Goal: Information Seeking & Learning: Learn about a topic

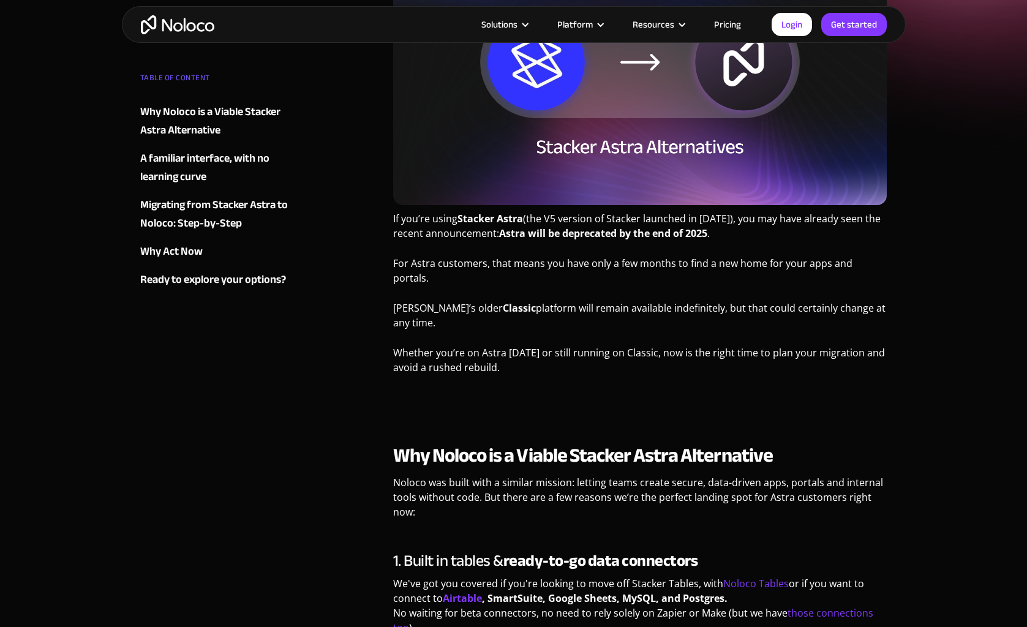
scroll to position [272, 0]
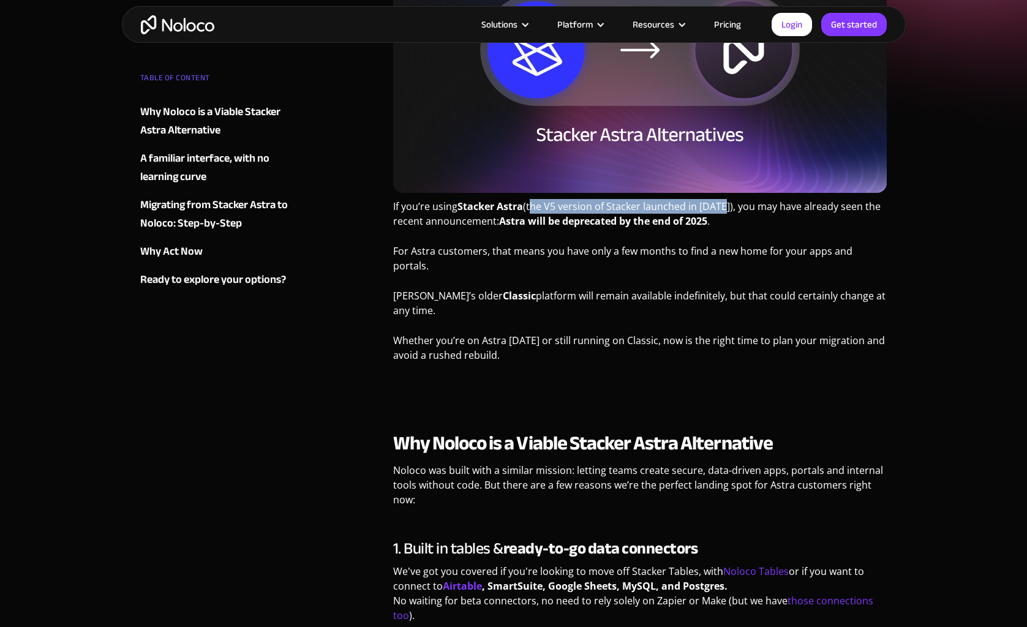
drag, startPoint x: 531, startPoint y: 208, endPoint x: 723, endPoint y: 209, distance: 192.3
click at [724, 209] on p "If you’re using Stacker Astra (the V5 version of Stacker launched in 2024), you…" at bounding box center [640, 218] width 494 height 39
click at [723, 209] on p "If you’re using Stacker Astra (the V5 version of Stacker launched in 2024), you…" at bounding box center [640, 218] width 494 height 39
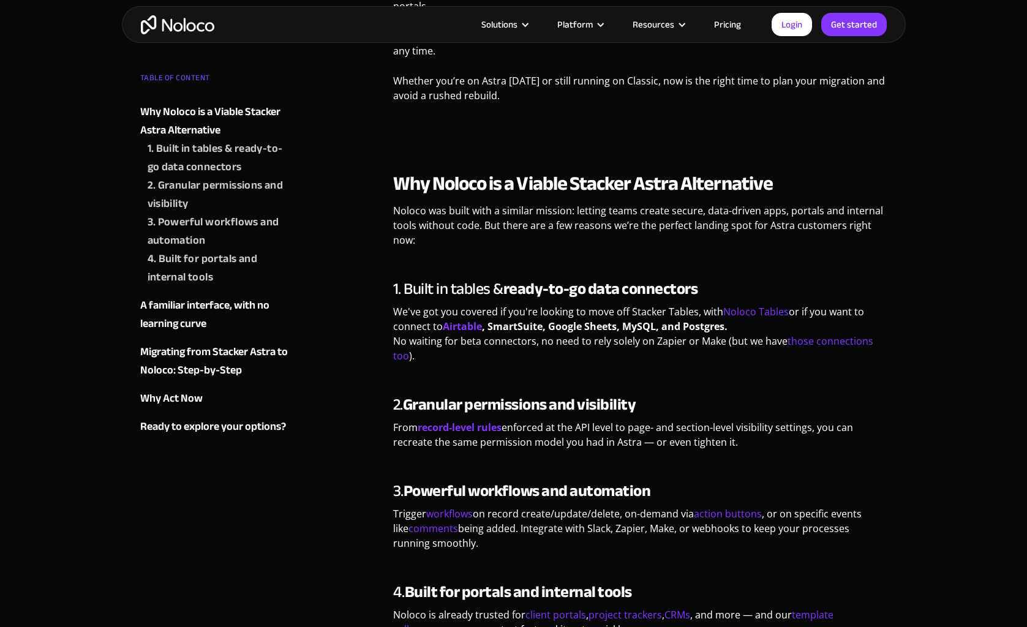
scroll to position [0, 0]
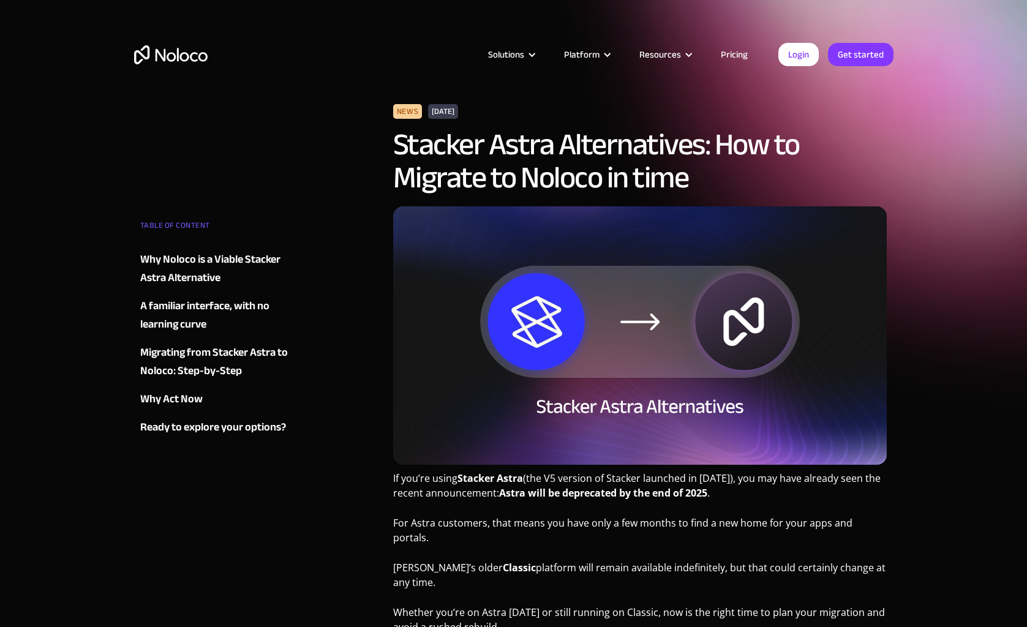
click at [179, 311] on div "A familiar interface, with no learning curve" at bounding box center [214, 315] width 148 height 37
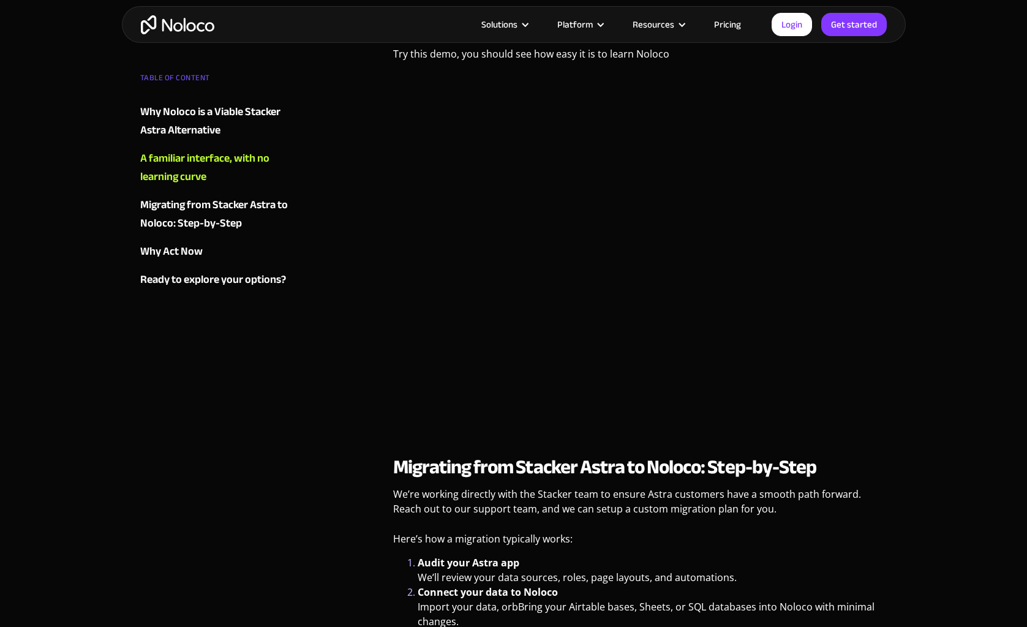
click at [194, 208] on div "Migrating from Stacker Astra to Noloco: Step-by-Step" at bounding box center [214, 214] width 148 height 37
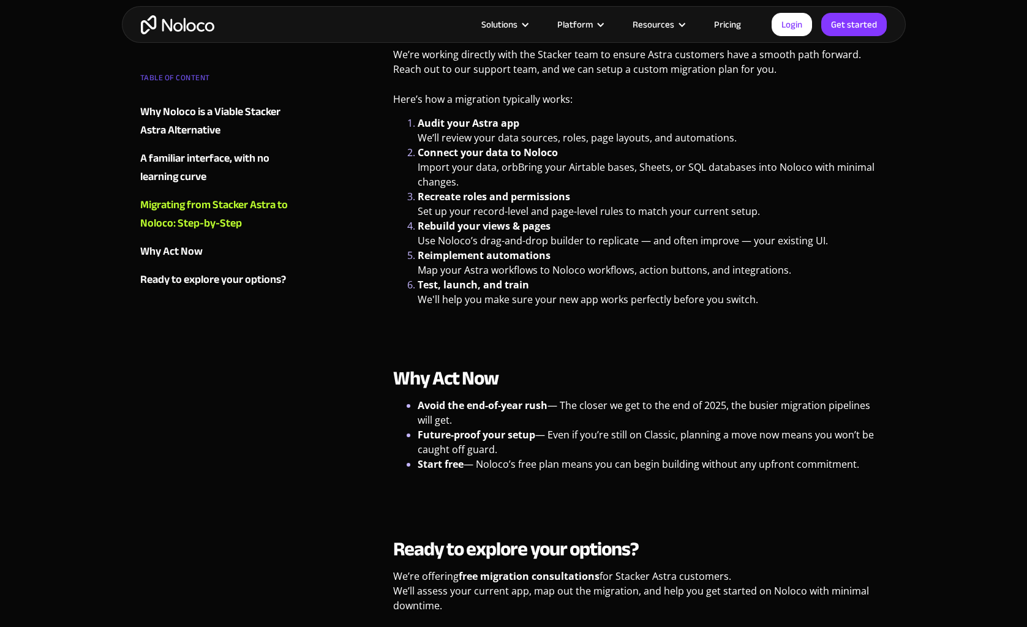
click at [186, 252] on div "Why Act Now" at bounding box center [171, 252] width 62 height 18
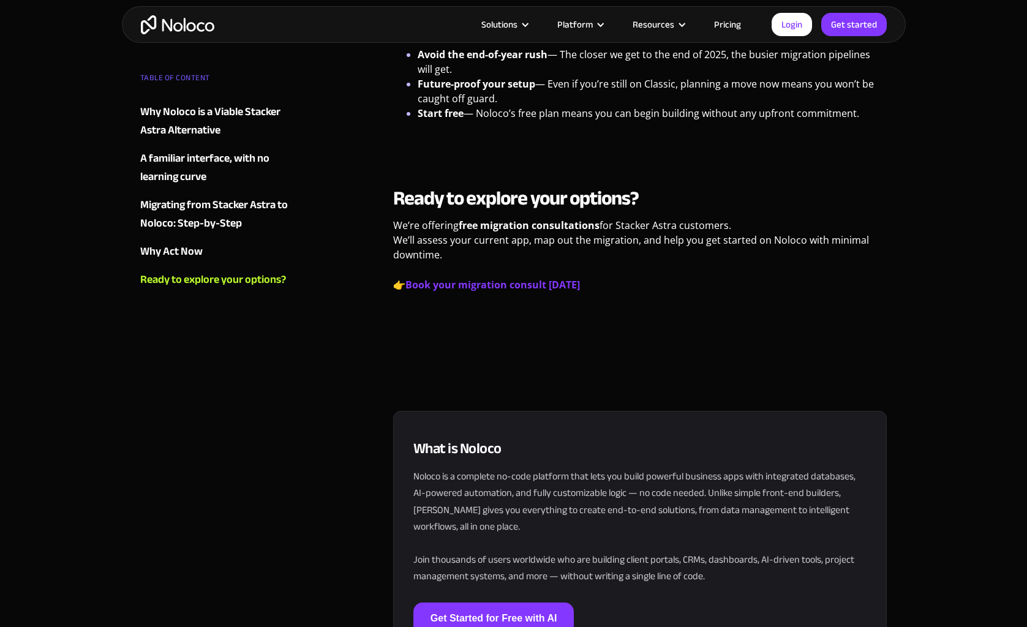
click at [187, 252] on div "Why Act Now" at bounding box center [171, 252] width 62 height 18
click at [200, 109] on div "Why Noloco is a Viable Stacker Astra Alternative" at bounding box center [214, 121] width 148 height 37
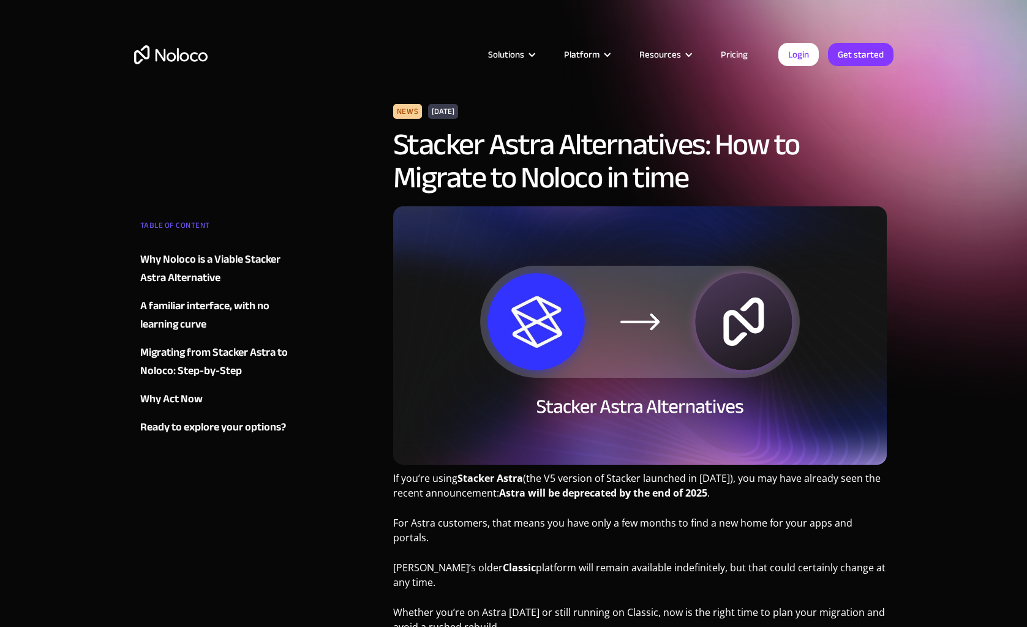
click at [158, 44] on div "Solutions Use Cases Business Types Project Management Keep track of customers, …" at bounding box center [514, 67] width 784 height 72
click at [156, 47] on img "home" at bounding box center [170, 54] width 73 height 19
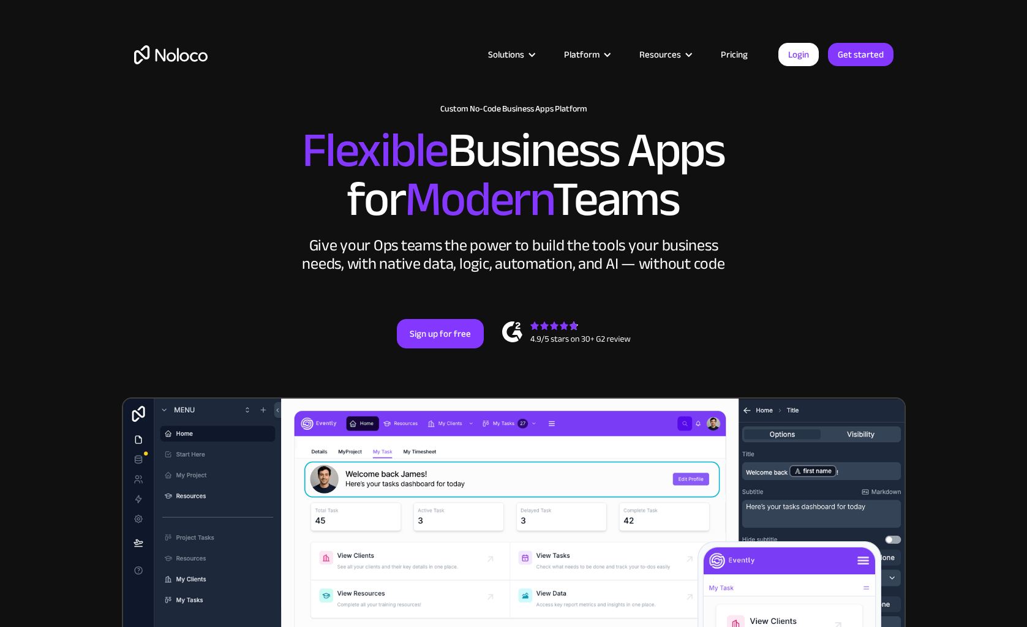
click at [170, 47] on img "home" at bounding box center [170, 54] width 73 height 19
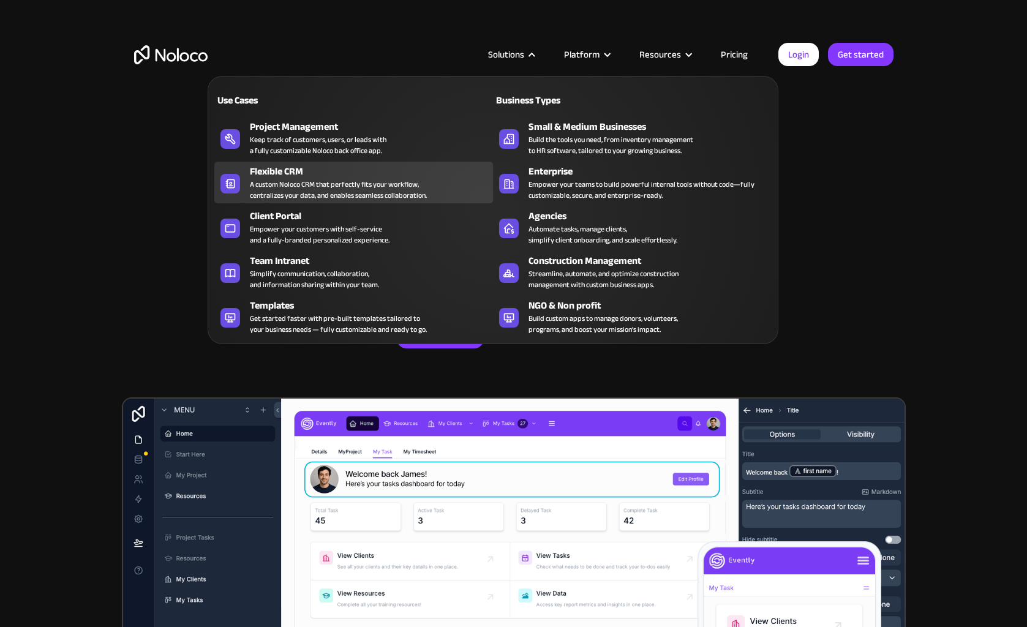
click at [385, 189] on div "A custom Noloco CRM that perfectly fits your workflow, centralizes your data, a…" at bounding box center [338, 190] width 177 height 22
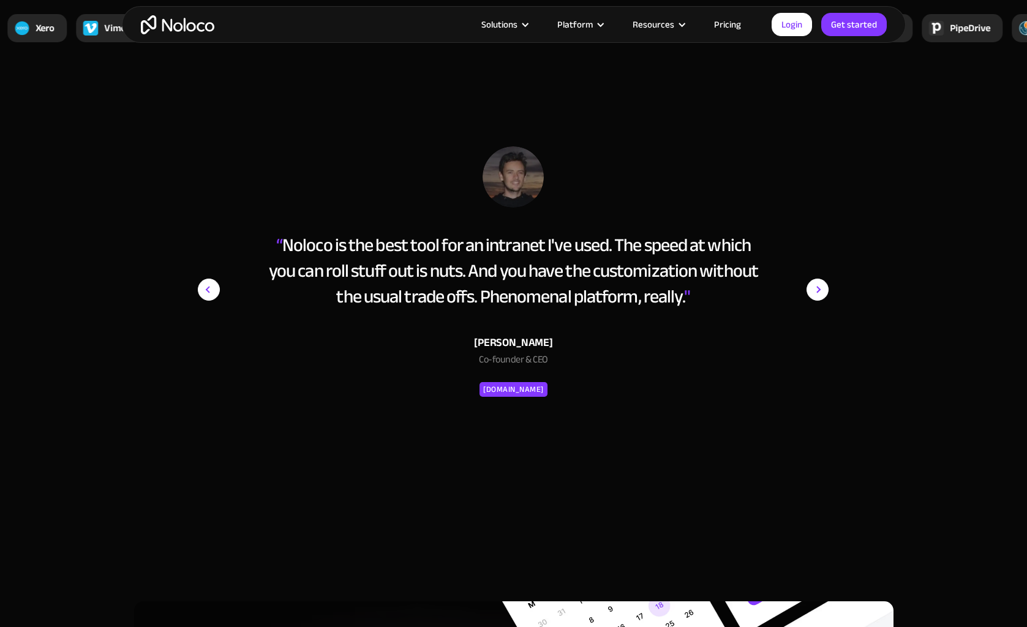
scroll to position [4310, 0]
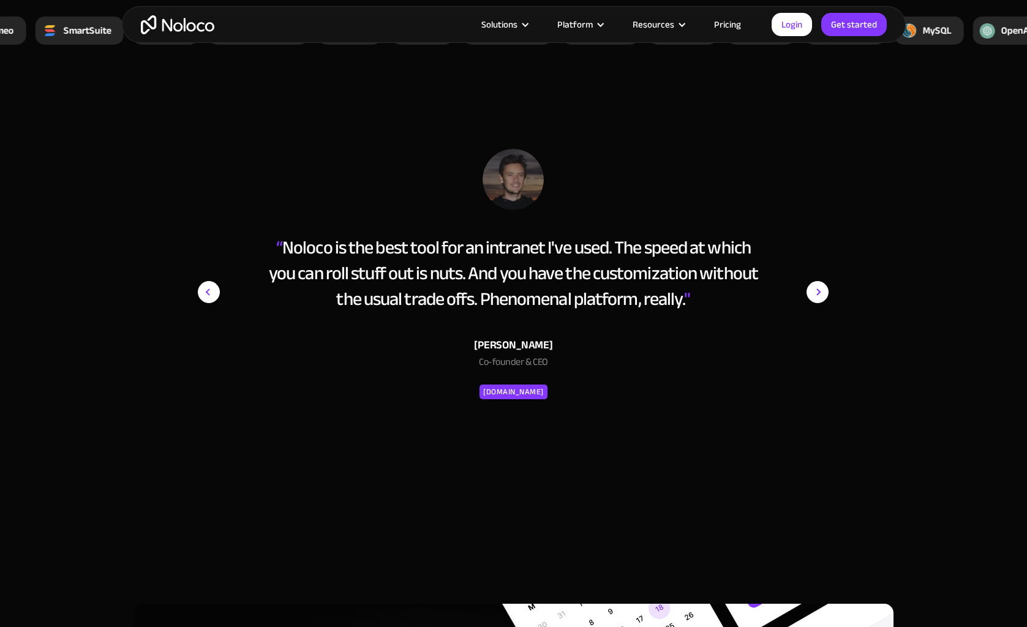
click at [173, 32] on img "home" at bounding box center [177, 24] width 73 height 19
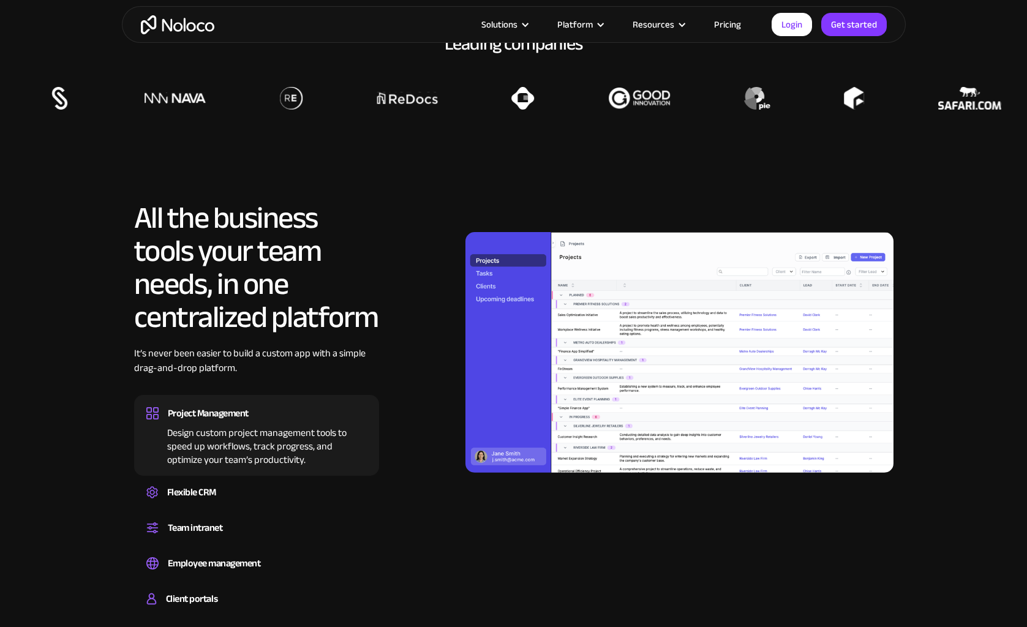
scroll to position [1246, 0]
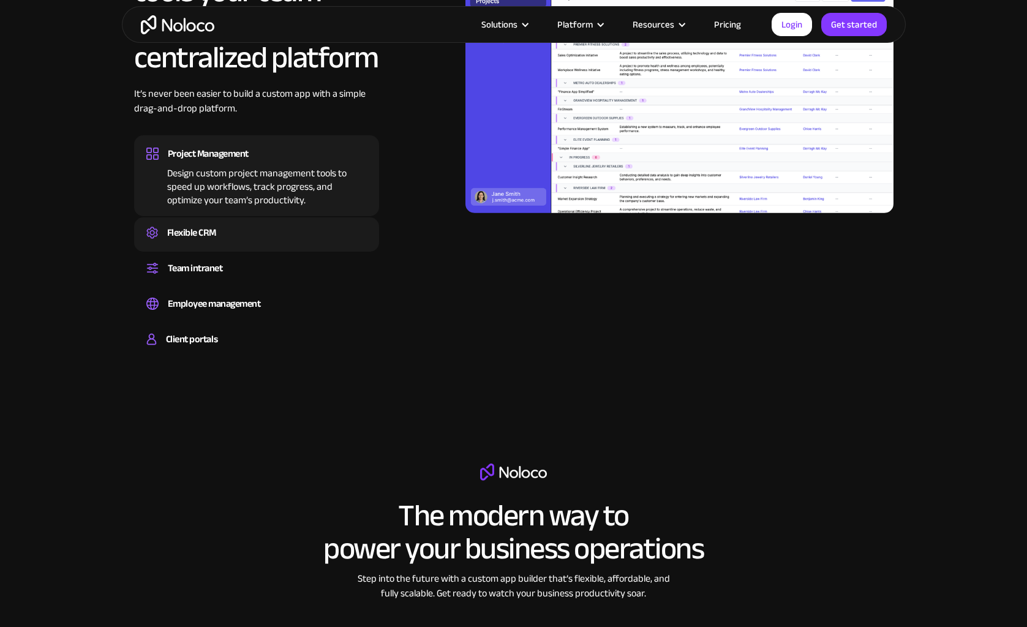
click at [220, 224] on div "Flexible CRM" at bounding box center [256, 233] width 220 height 18
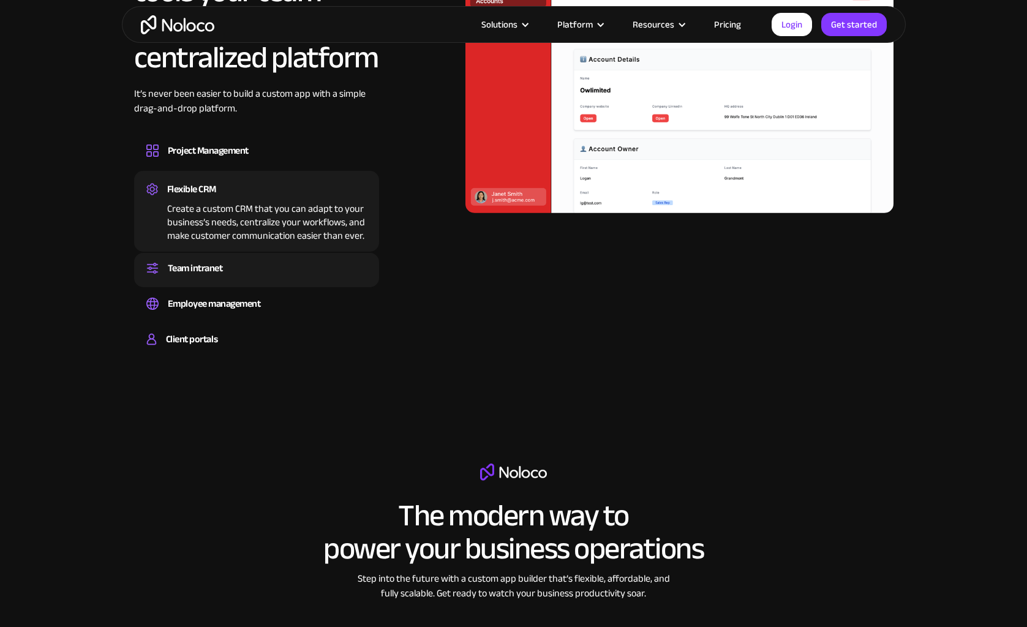
click at [197, 276] on div "Team intranet" at bounding box center [195, 268] width 55 height 18
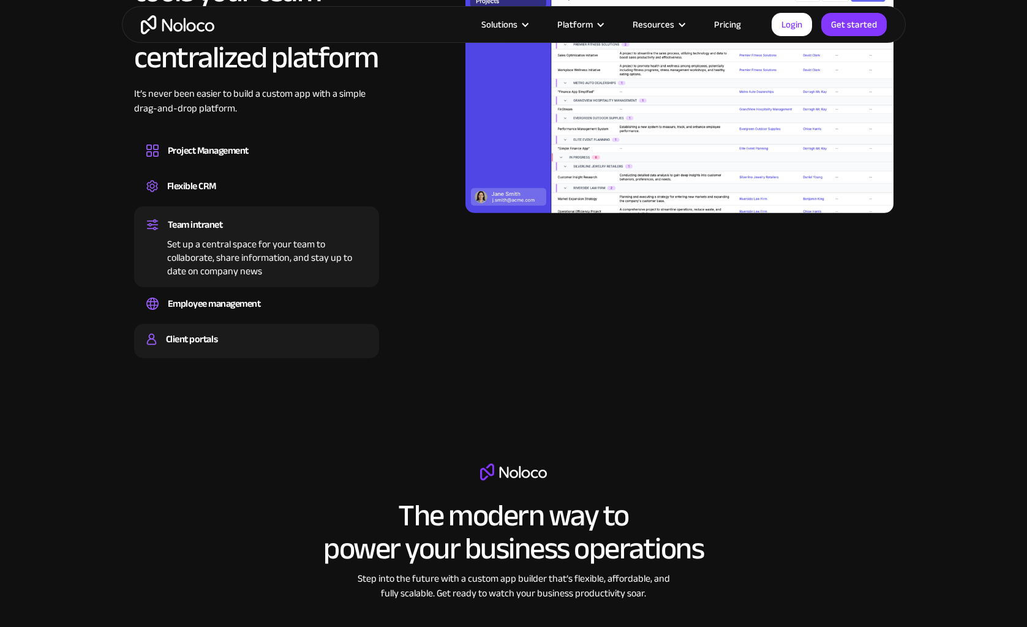
click at [189, 326] on div "Client portals Build a secure, fully-branded, and personalized client portal th…" at bounding box center [256, 341] width 245 height 34
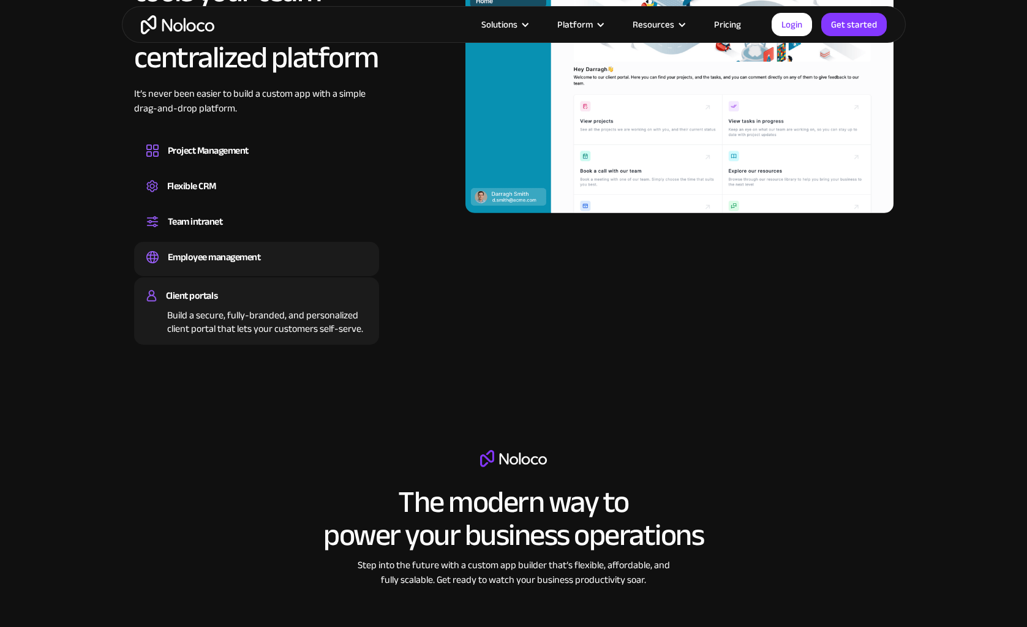
click at [232, 255] on div "Employee management" at bounding box center [214, 257] width 93 height 18
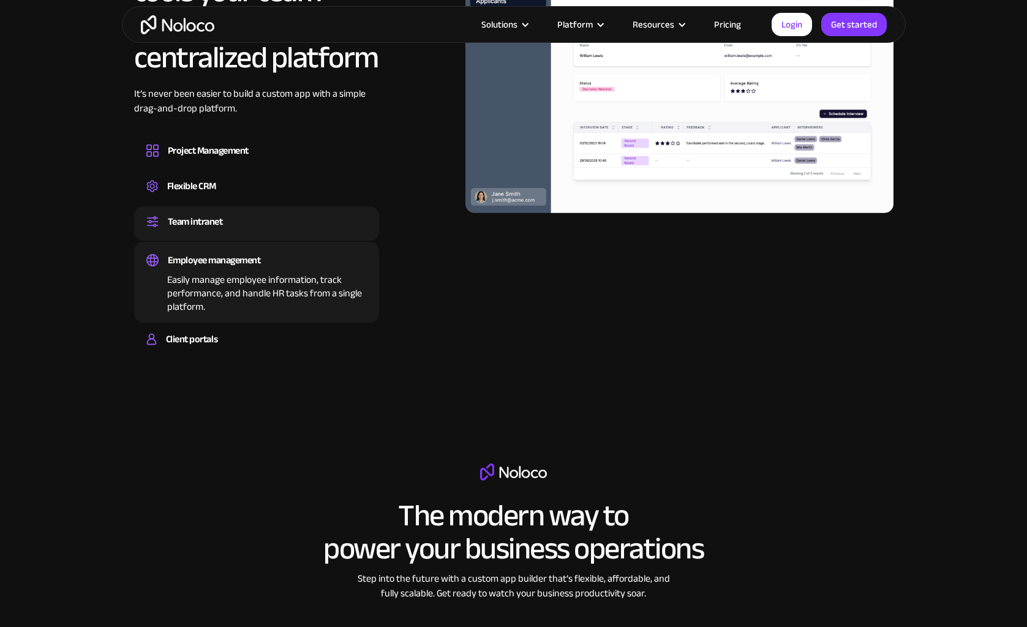
click at [219, 225] on div "Team intranet" at bounding box center [195, 222] width 55 height 18
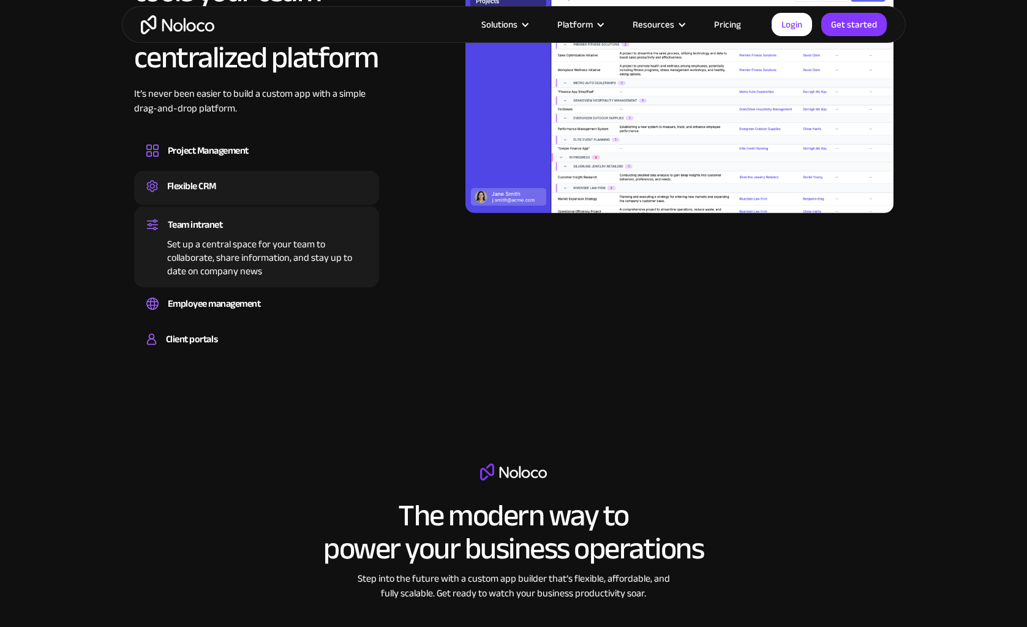
click at [218, 185] on div "Flexible CRM" at bounding box center [256, 186] width 220 height 18
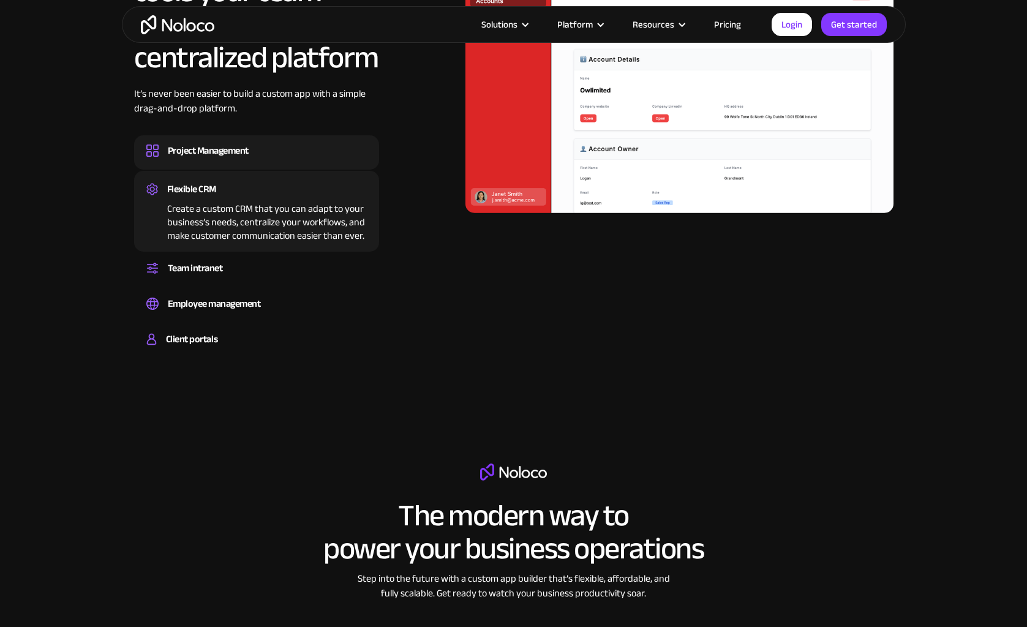
click at [219, 153] on div "Project Management" at bounding box center [208, 150] width 81 height 18
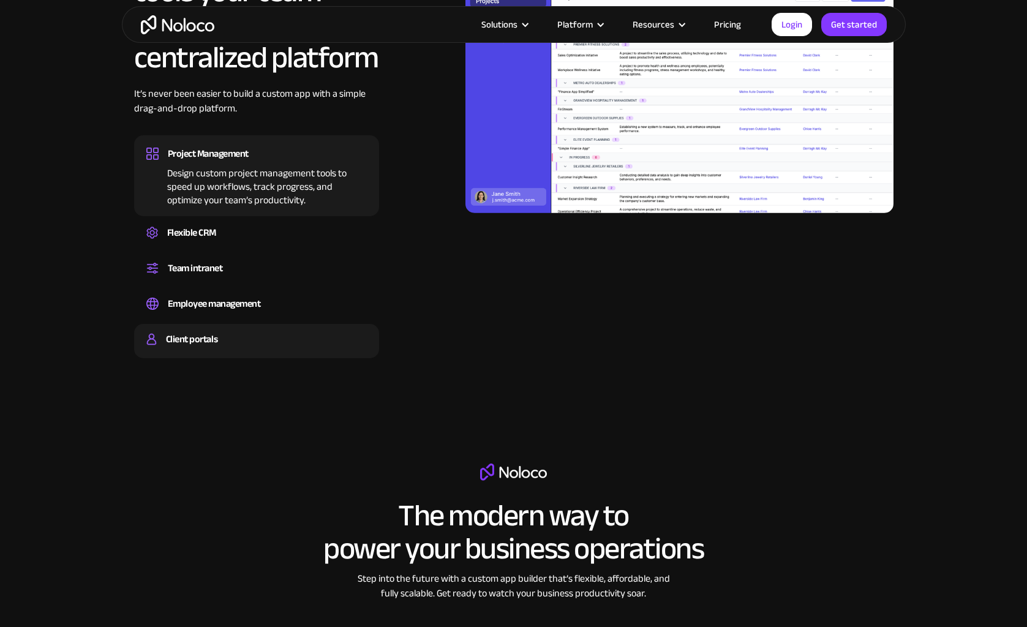
click at [209, 344] on div "Client portals" at bounding box center [191, 339] width 51 height 18
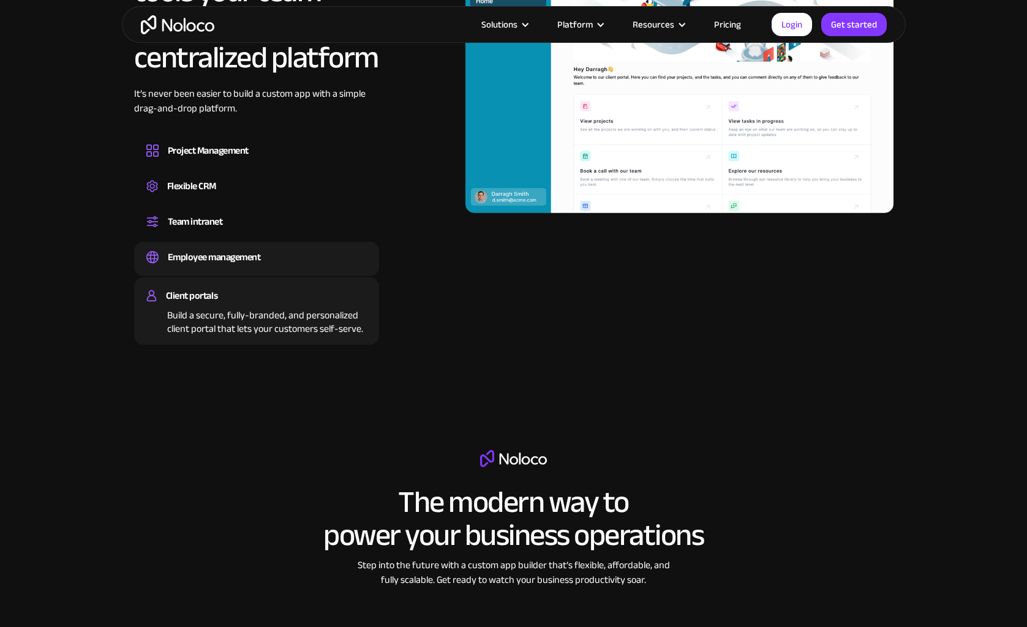
click at [238, 246] on div "Employee management Easily manage employee information, track performance, and …" at bounding box center [256, 259] width 245 height 34
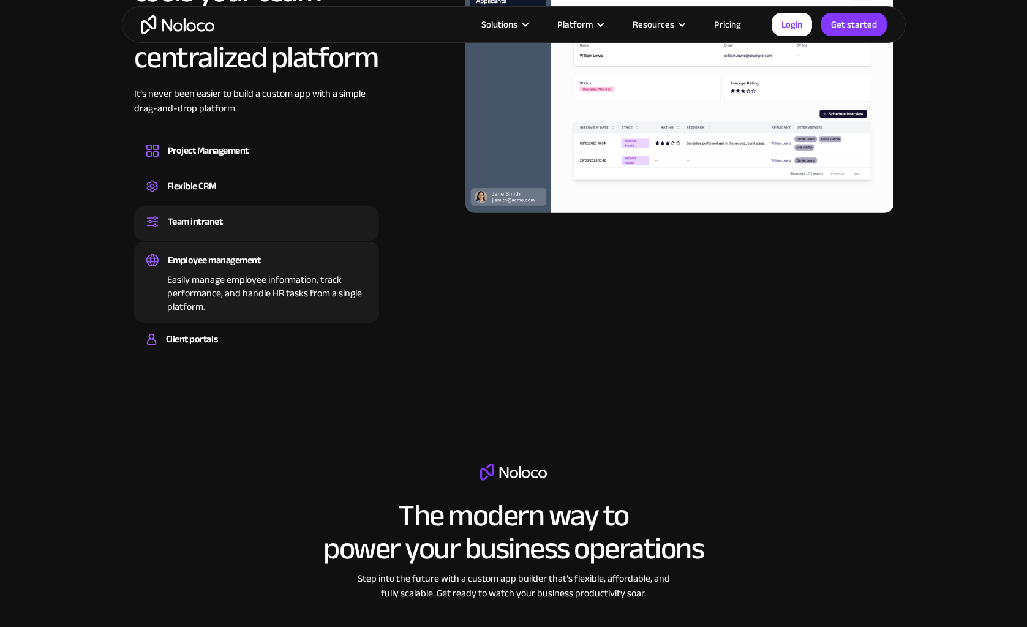
click at [227, 225] on div "Team intranet" at bounding box center [256, 222] width 220 height 18
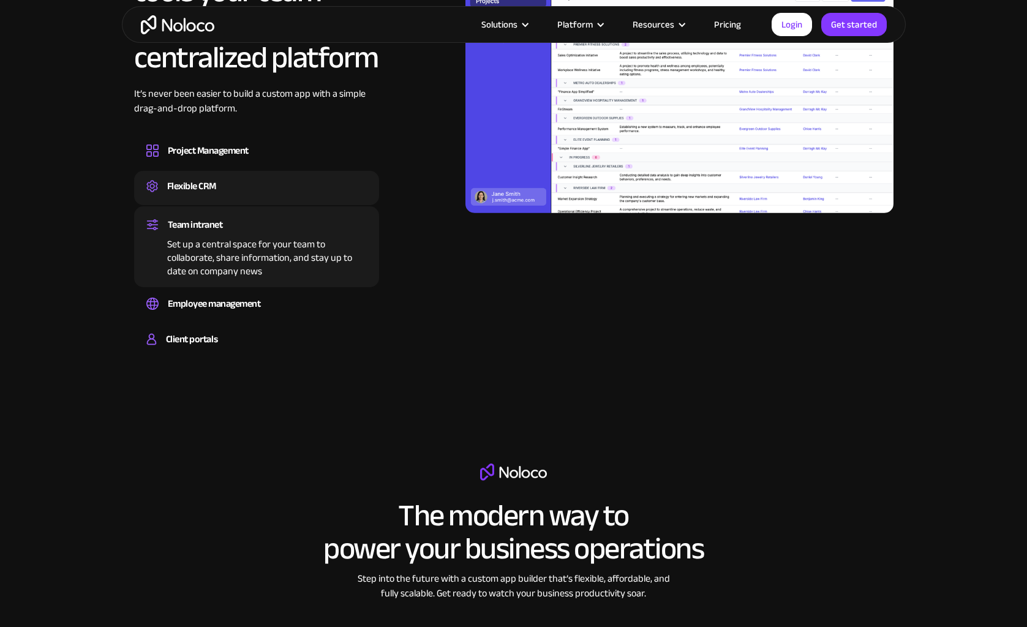
click at [213, 184] on div "Flexible CRM" at bounding box center [191, 186] width 49 height 18
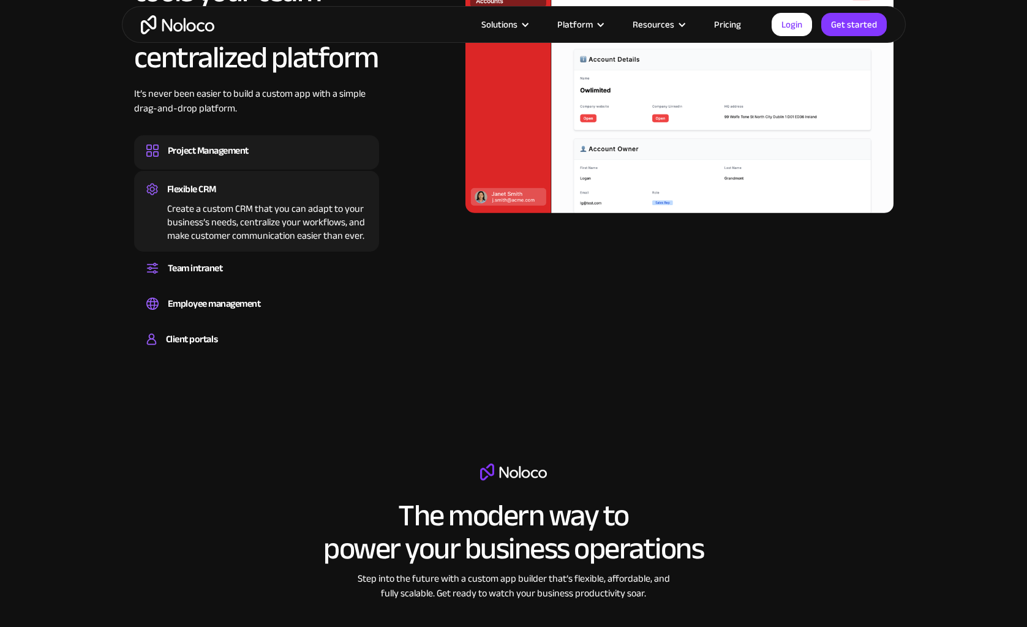
click at [217, 155] on div "Project Management" at bounding box center [208, 150] width 81 height 18
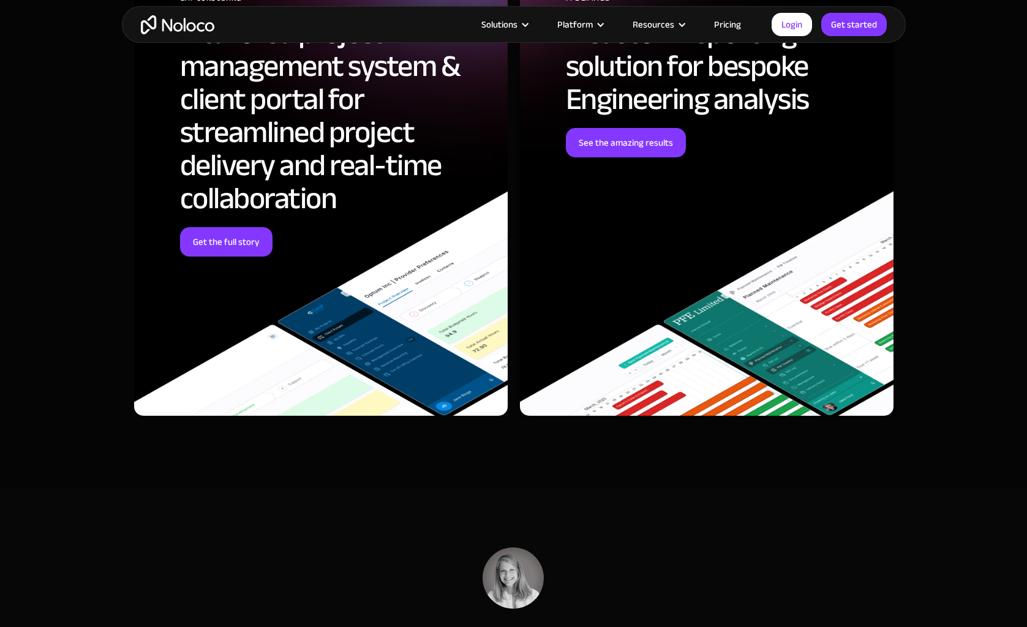
scroll to position [5440, 0]
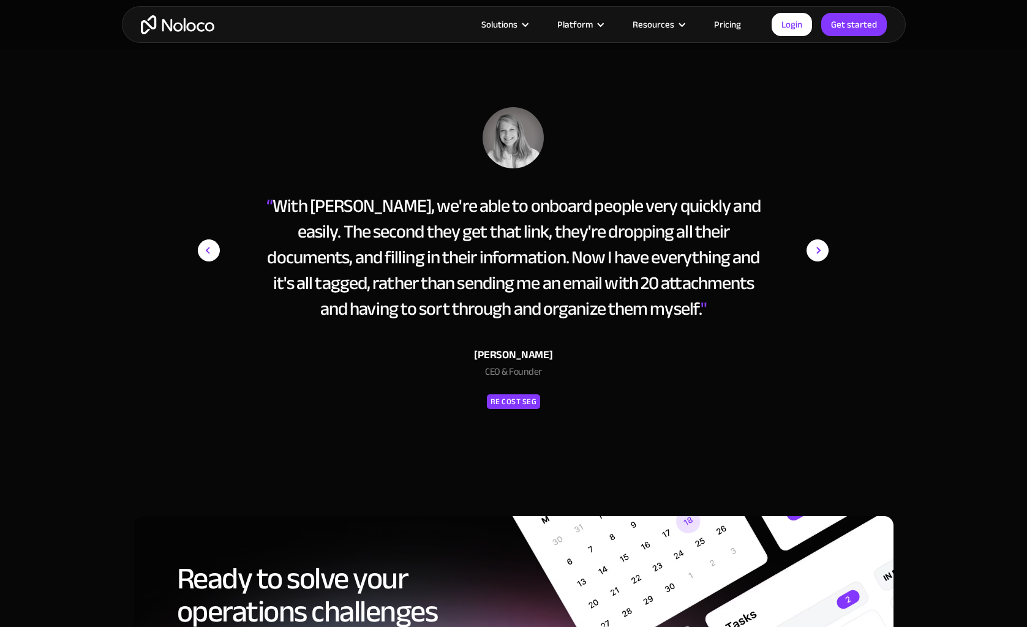
click at [818, 249] on img "next slide" at bounding box center [818, 250] width 22 height 287
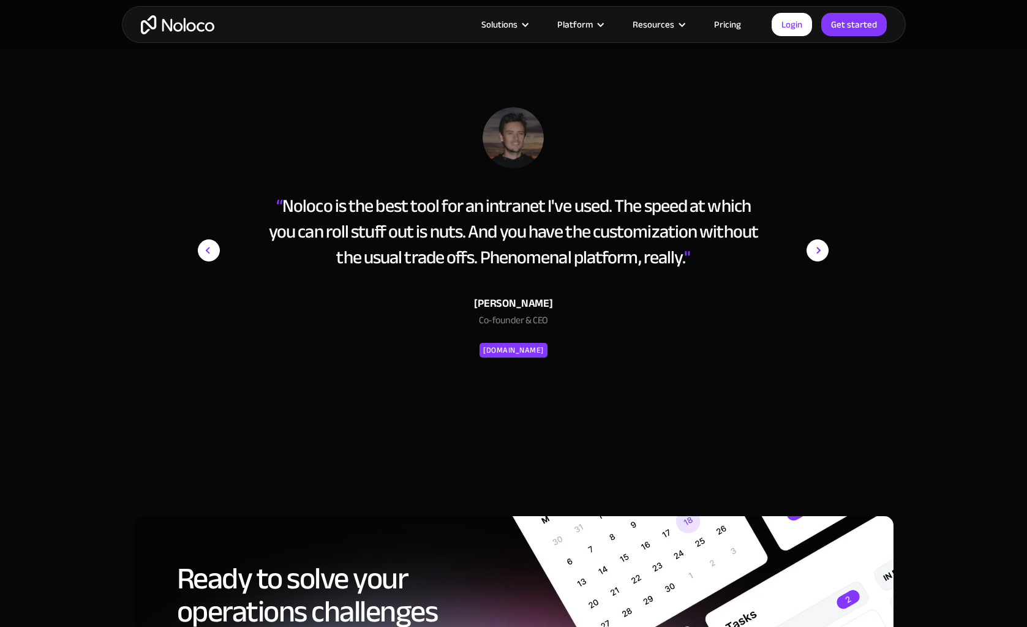
click at [207, 262] on div "previous slide" at bounding box center [222, 271] width 49 height 329
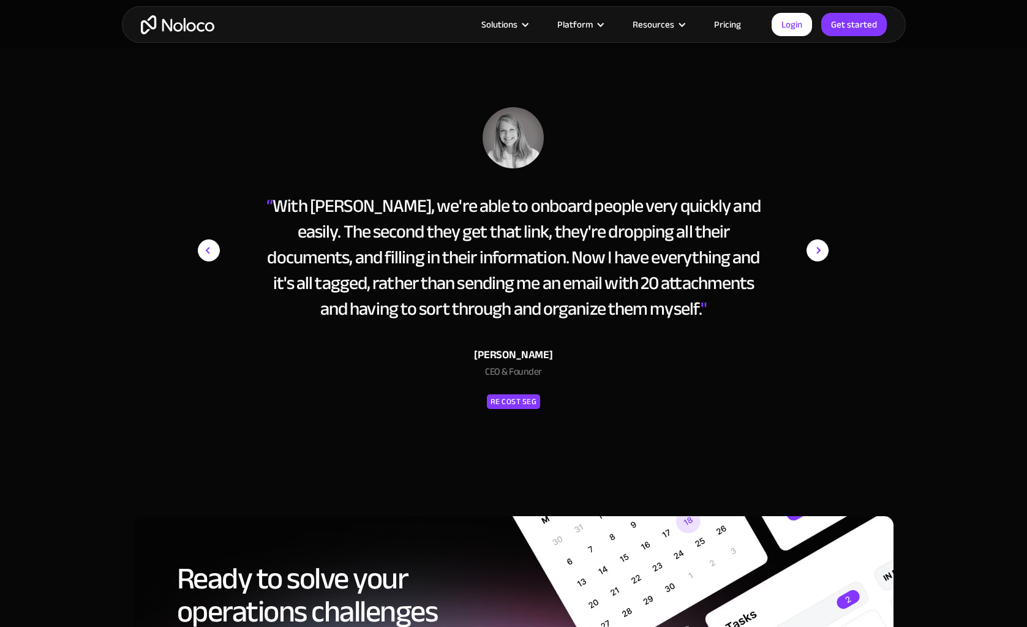
click at [826, 260] on img "next slide" at bounding box center [818, 250] width 22 height 287
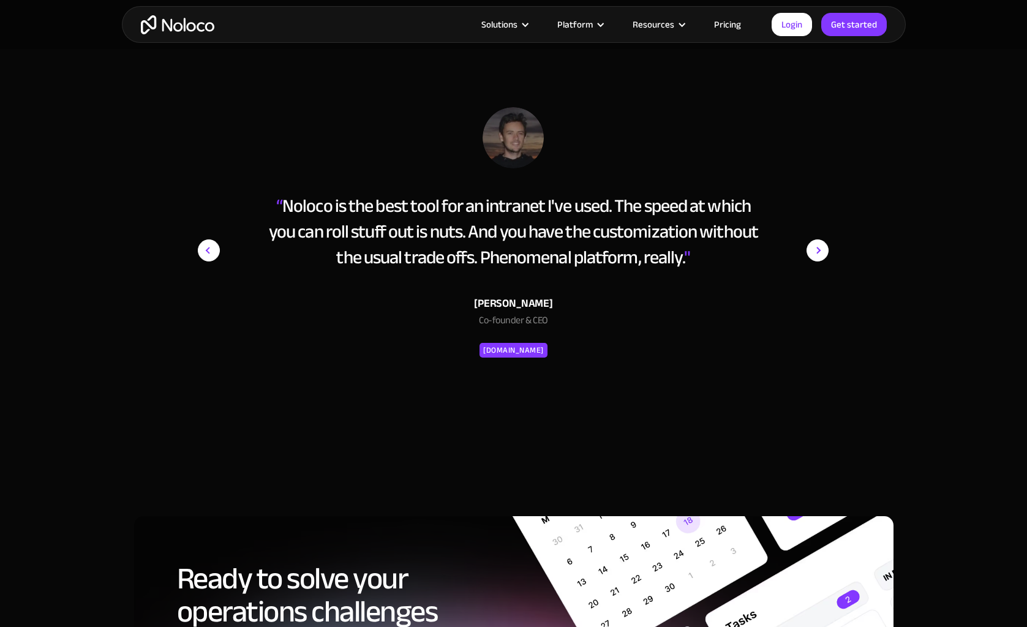
click at [824, 255] on img "next slide" at bounding box center [818, 250] width 22 height 287
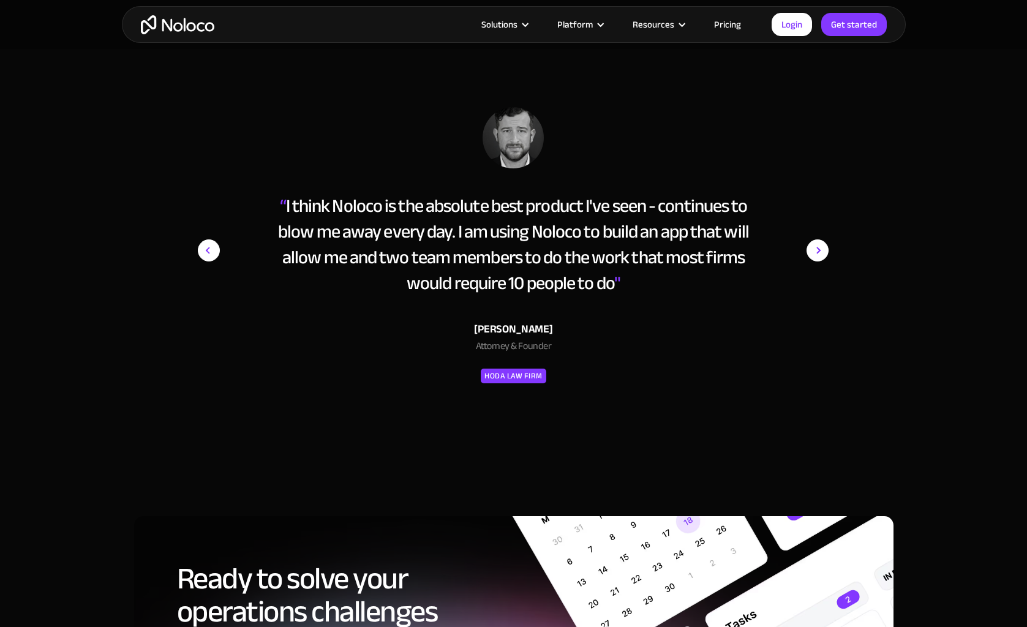
click at [824, 255] on img "next slide" at bounding box center [818, 250] width 22 height 287
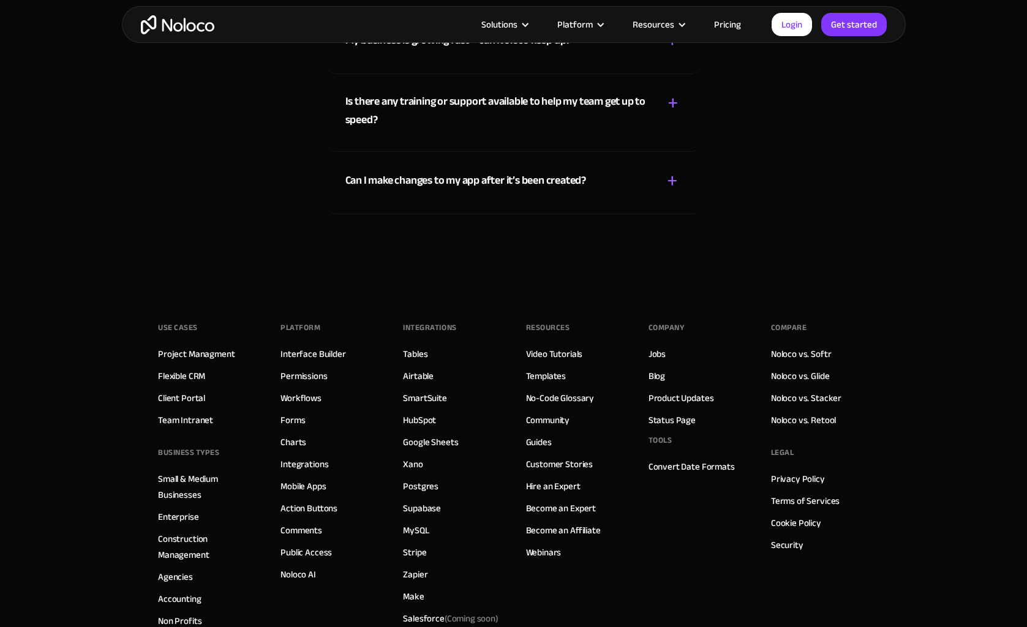
scroll to position [6519, 0]
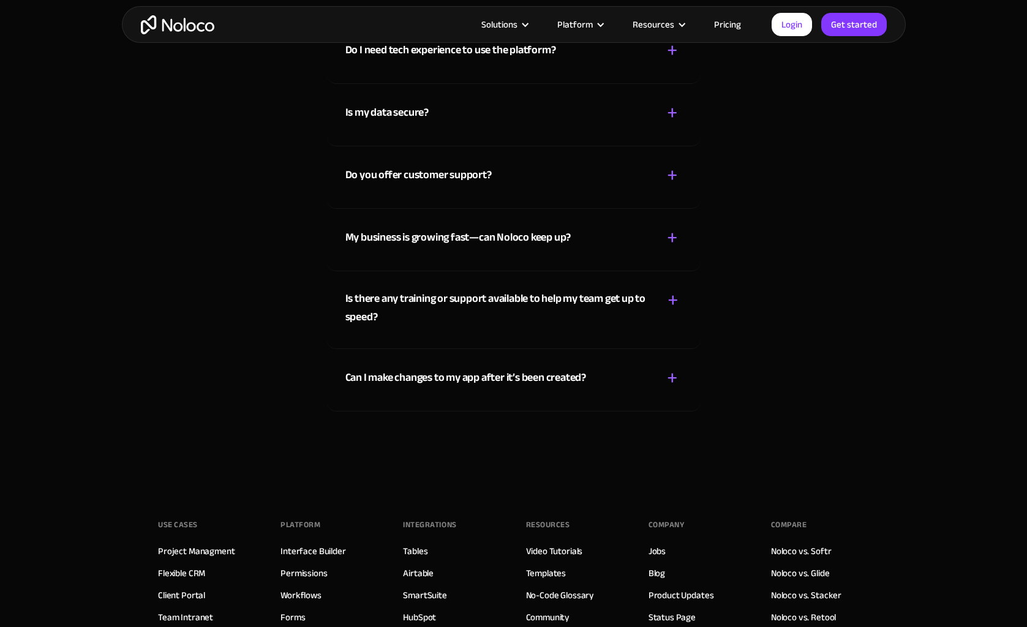
click at [508, 380] on div "Can I make changes to my app after it’s been created?" at bounding box center [465, 378] width 241 height 18
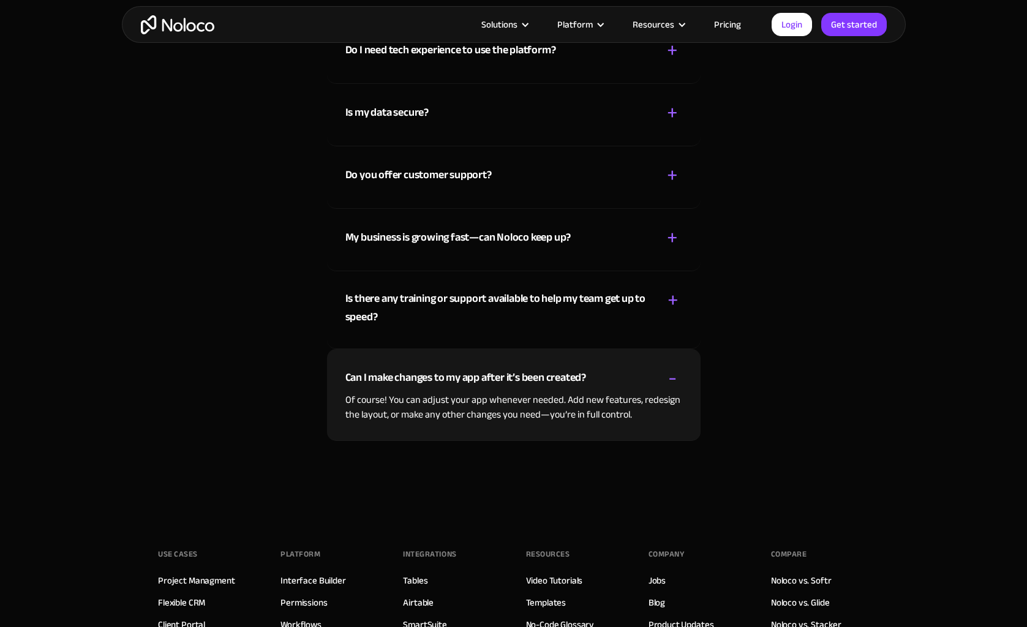
click at [519, 290] on div "Is there any training or support available to help my team get up to speed?" at bounding box center [497, 308] width 304 height 37
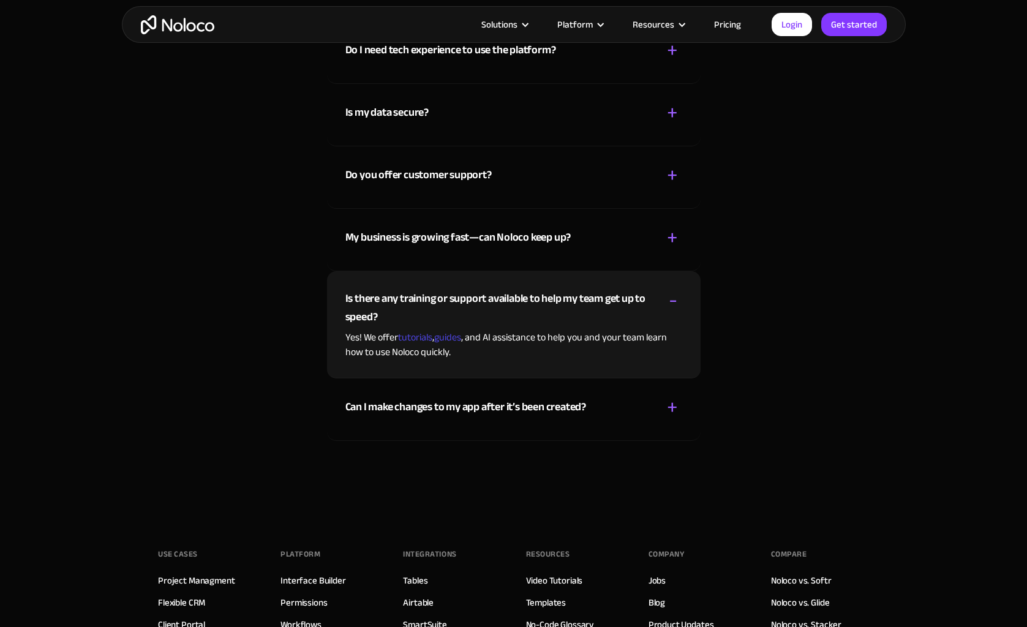
click at [519, 239] on div "My business is growing fast—can Noloco keep up?" at bounding box center [458, 237] width 226 height 18
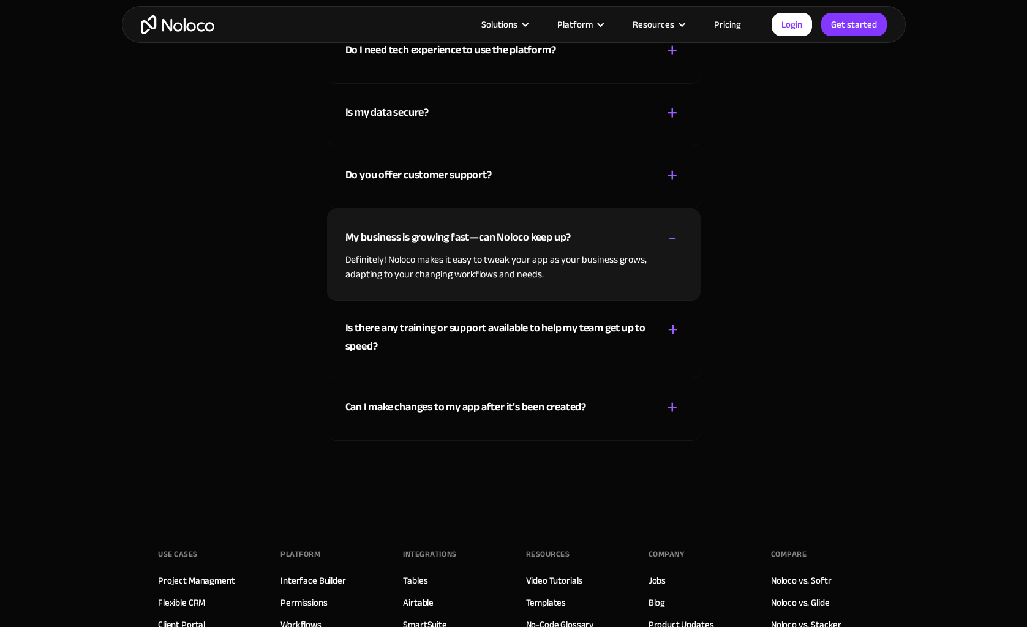
click at [523, 178] on div "Do you offer customer support? + -" at bounding box center [513, 167] width 337 height 43
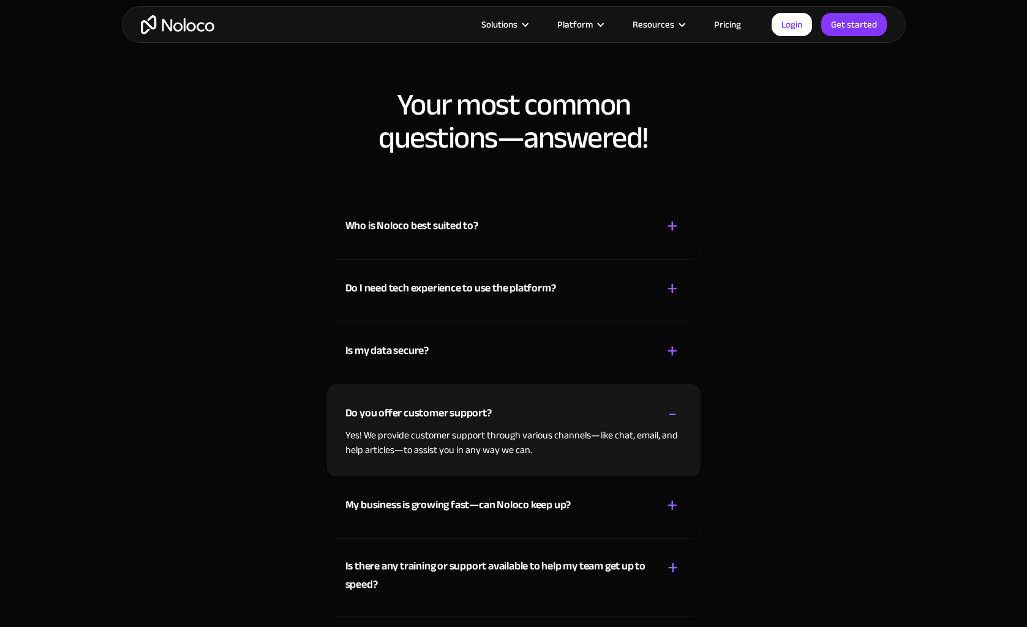
scroll to position [6276, 0]
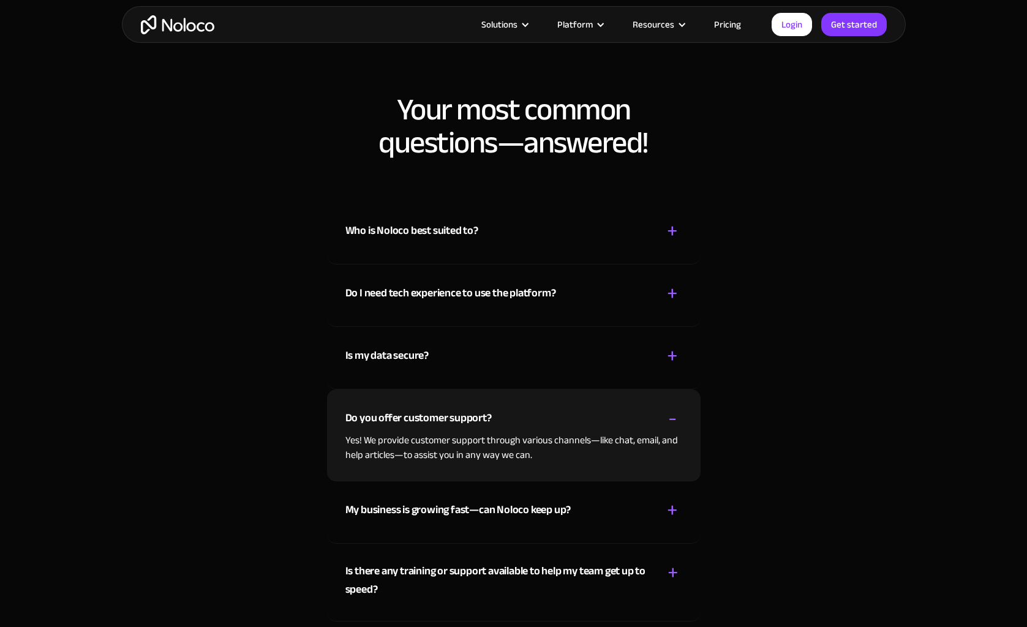
click at [506, 219] on div "Who is Noloco best suited to? + -" at bounding box center [513, 223] width 337 height 43
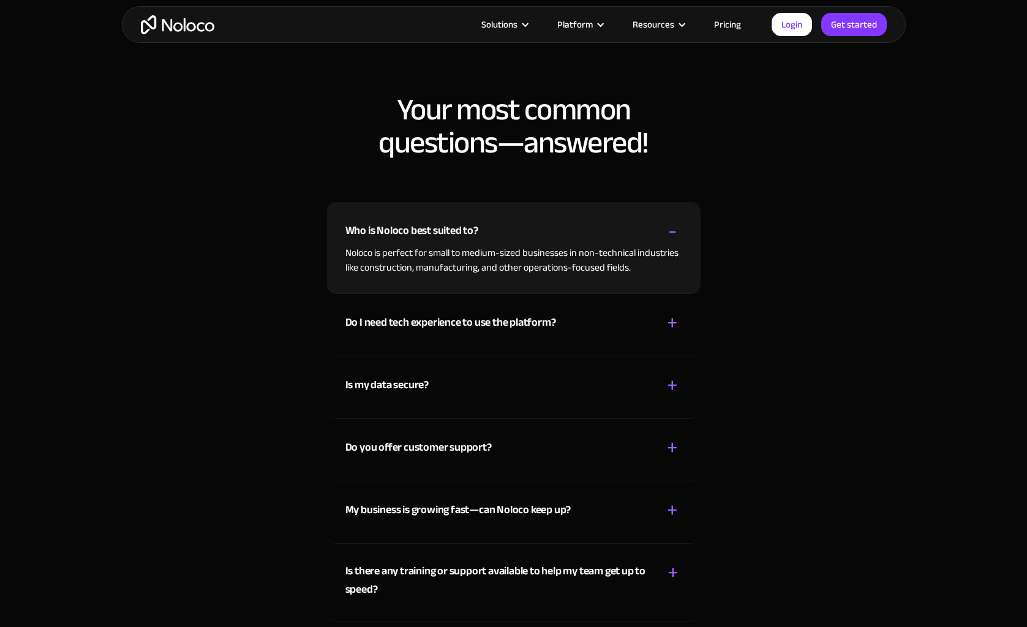
click at [492, 327] on div "Do I need tech experience to use the platform?" at bounding box center [450, 323] width 211 height 18
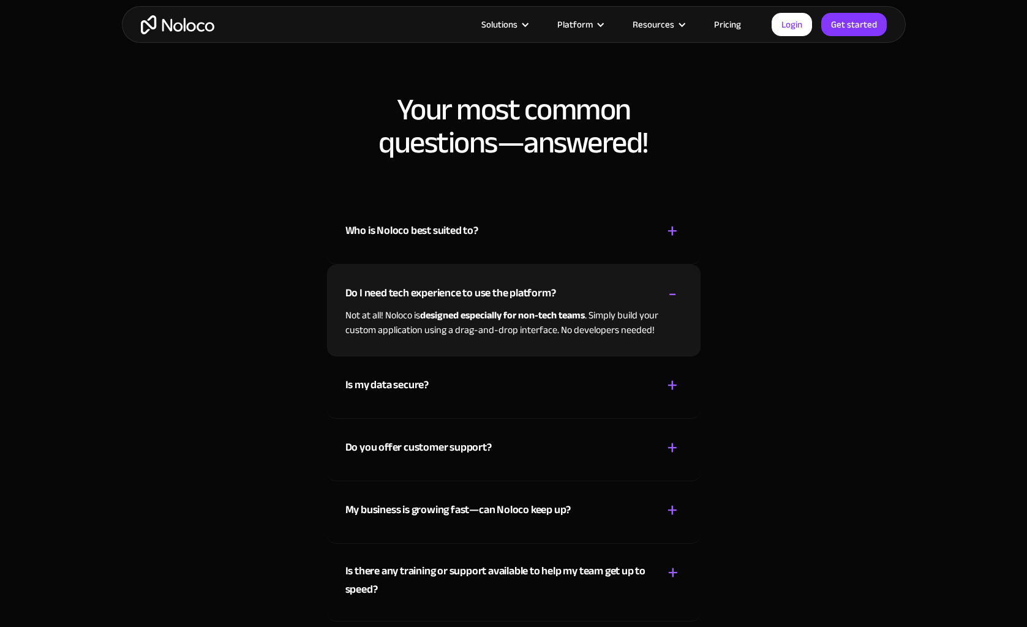
click at [443, 220] on div "Who is Noloco best suited to? + -" at bounding box center [513, 223] width 337 height 43
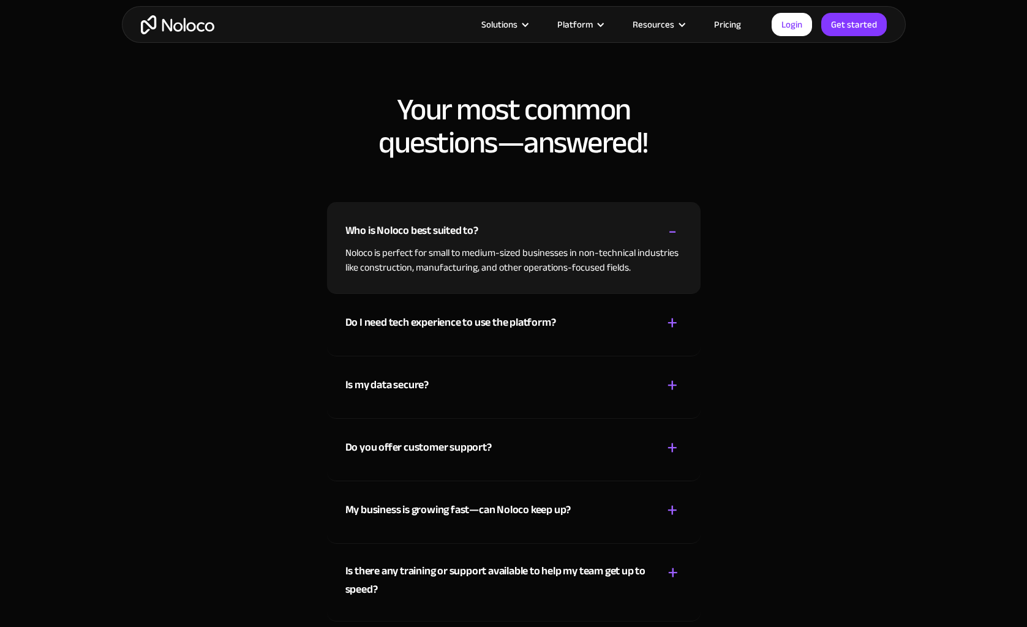
click at [405, 407] on div "Is my data secure? + - Absolutely! Security is very important to us. Our access…" at bounding box center [514, 387] width 374 height 62
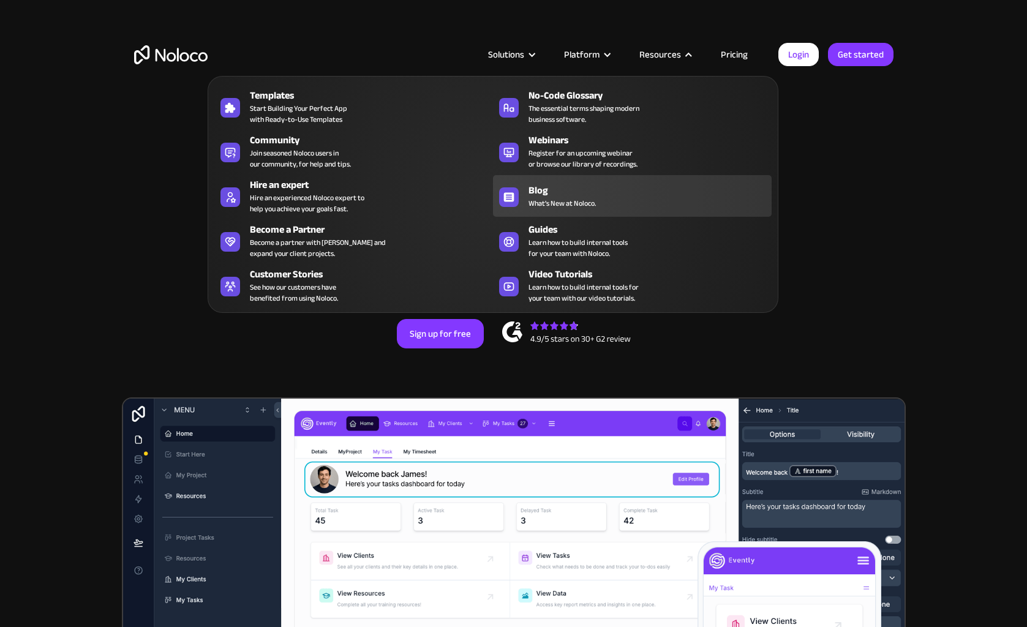
click at [554, 194] on div "Blog" at bounding box center [653, 190] width 249 height 15
